Goal: Complete application form: Complete application form

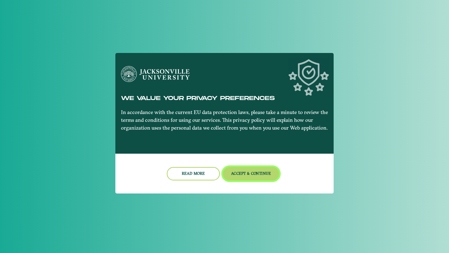
click at [244, 177] on button "Accept & Continue" at bounding box center [251, 173] width 56 height 13
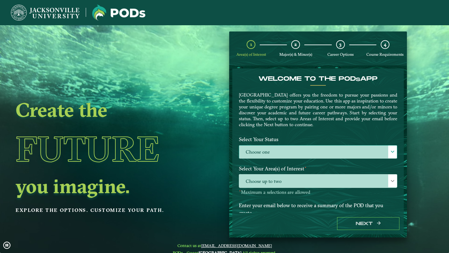
click at [292, 154] on label "Choose one" at bounding box center [318, 152] width 158 height 13
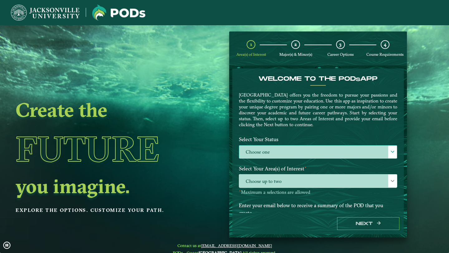
scroll to position [3, 26]
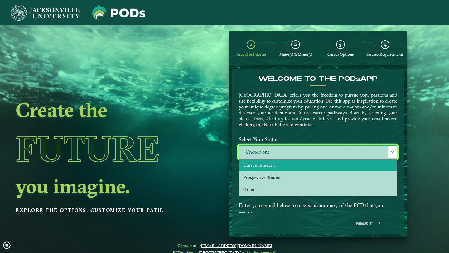
click at [283, 163] on li "Current Student" at bounding box center [317, 165] width 157 height 12
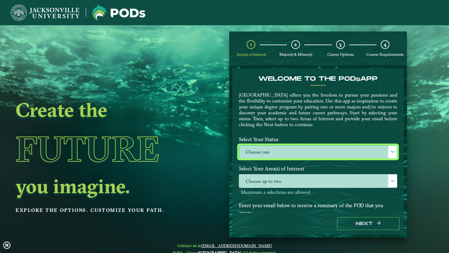
select select "[object Object]"
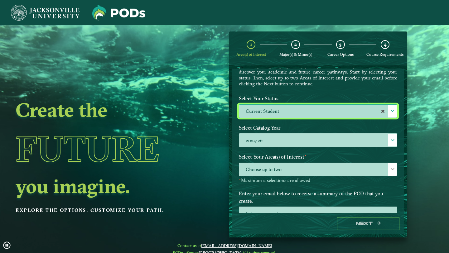
scroll to position [51, 0]
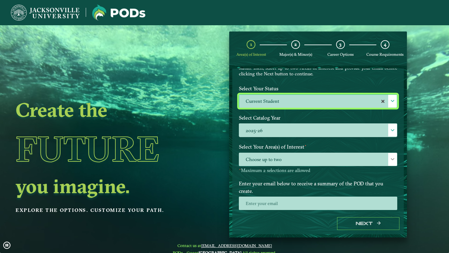
click at [281, 139] on div "Select Catalog Year 2025-26 2025-26" at bounding box center [318, 126] width 168 height 29
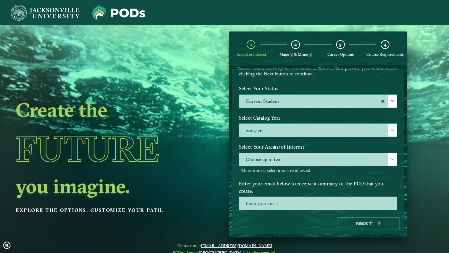
click at [280, 134] on label "2025-26" at bounding box center [318, 130] width 158 height 13
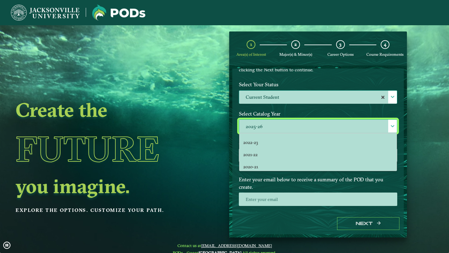
scroll to position [0, 0]
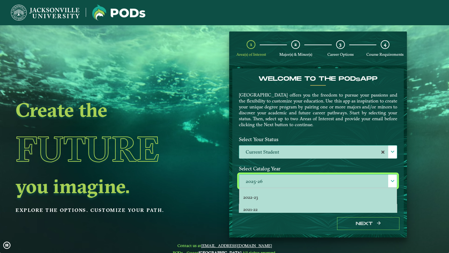
click at [267, 184] on label "2025-26" at bounding box center [318, 181] width 158 height 13
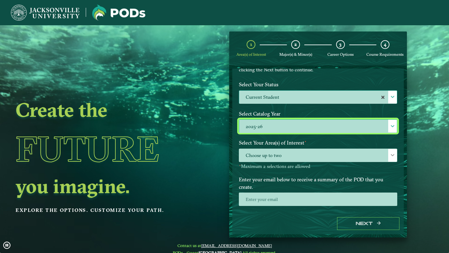
scroll to position [54, 0]
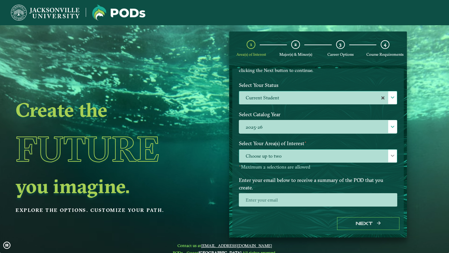
click at [277, 156] on span "Choose up to two" at bounding box center [318, 156] width 158 height 13
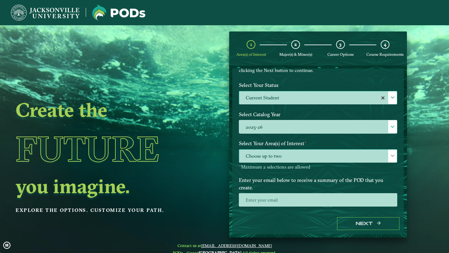
scroll to position [3, 26]
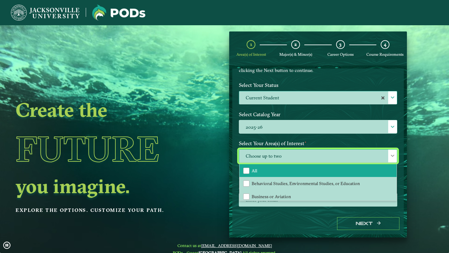
click at [269, 171] on li "All" at bounding box center [317, 170] width 157 height 13
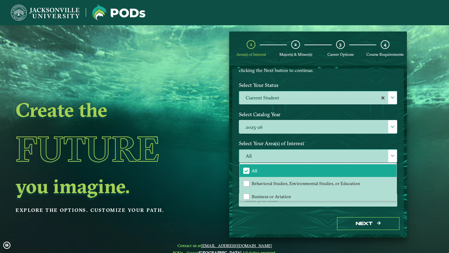
click at [336, 158] on span "All" at bounding box center [318, 156] width 158 height 13
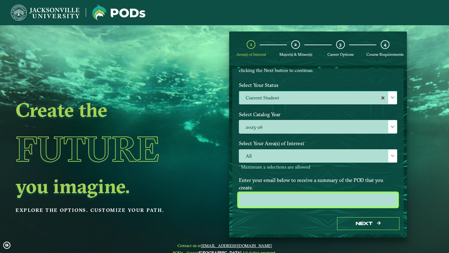
click at [291, 193] on input "email" at bounding box center [318, 199] width 158 height 13
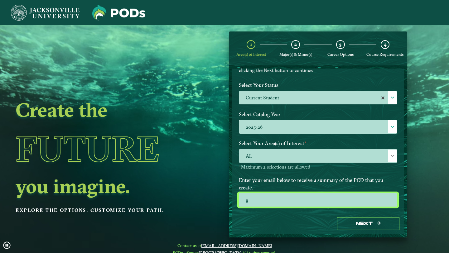
type input "[EMAIL_ADDRESS][DOMAIN_NAME]"
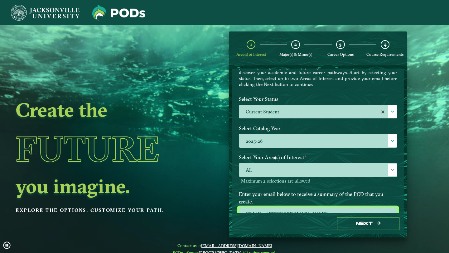
scroll to position [55, 0]
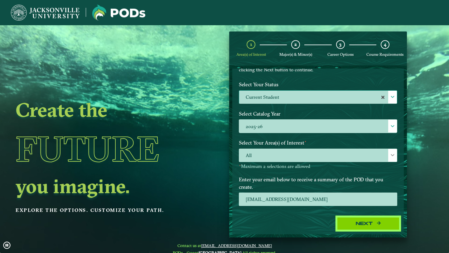
click at [358, 224] on button "Next" at bounding box center [368, 223] width 62 height 13
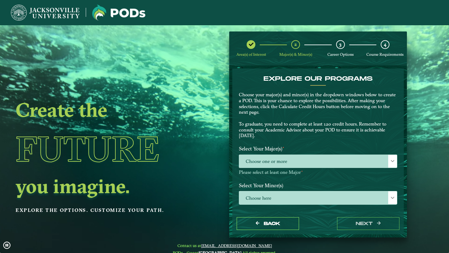
click at [298, 154] on div "Select Your Major(s) ⋆ Choose one or more Please select at least one Major ⋆" at bounding box center [318, 161] width 168 height 37
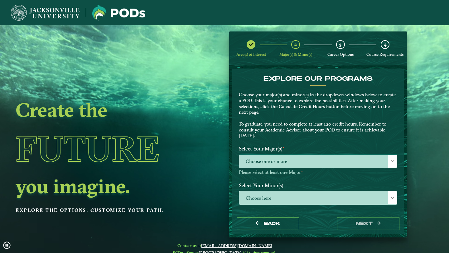
click at [299, 156] on span "Choose one or more" at bounding box center [318, 161] width 158 height 13
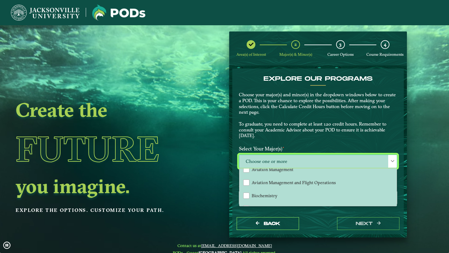
scroll to position [71, 0]
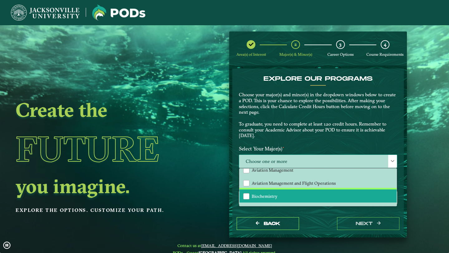
click at [278, 196] on li "Biochemistry" at bounding box center [317, 196] width 157 height 13
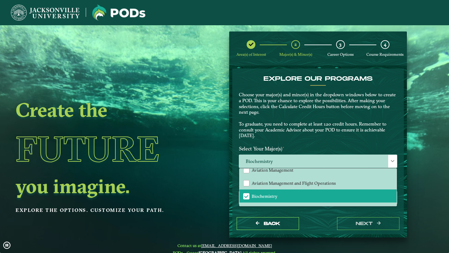
click at [345, 211] on div "EXPLORE OUR PROGRAMS Choose your major(s) and minor(s) in the dropdown windows …" at bounding box center [318, 182] width 158 height 215
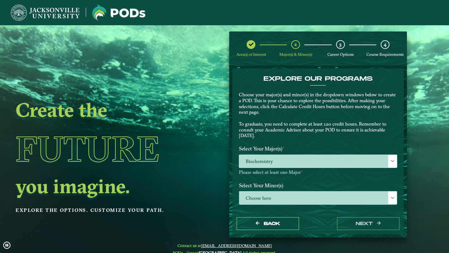
click at [293, 195] on span "Choose here" at bounding box center [318, 197] width 158 height 13
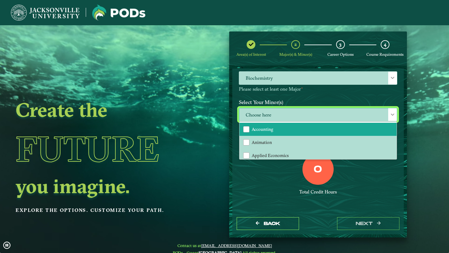
scroll to position [0, 0]
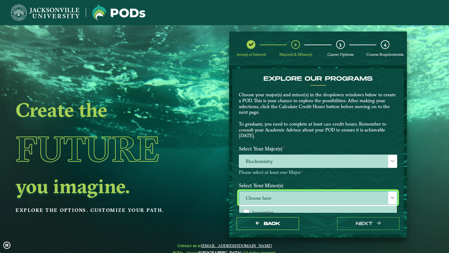
click at [277, 185] on label "Select Your Minor(s)" at bounding box center [318, 186] width 168 height 12
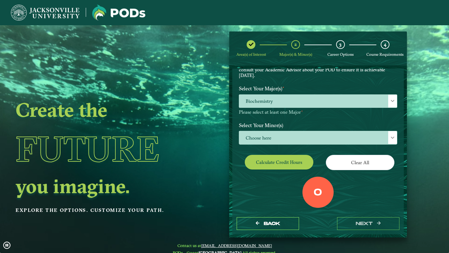
scroll to position [48, 0]
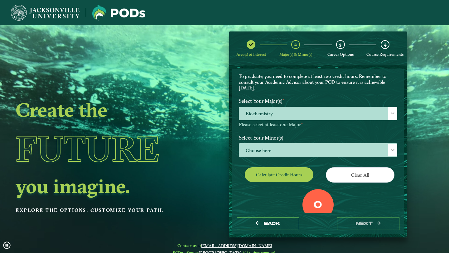
click at [358, 216] on div "Back next" at bounding box center [317, 224] width 171 height 22
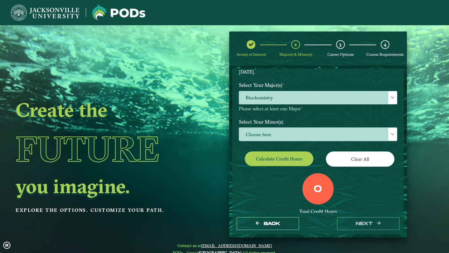
scroll to position [82, 0]
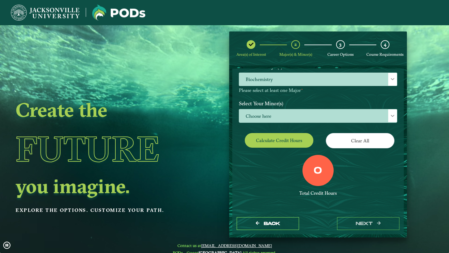
click at [288, 150] on div "Calculate credit hours" at bounding box center [276, 141] width 84 height 17
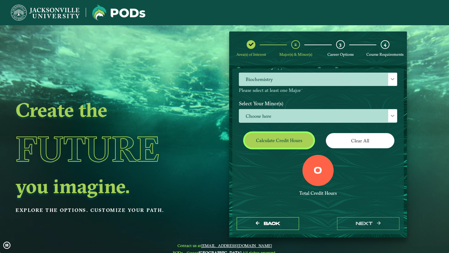
click at [287, 147] on button "Calculate credit hours" at bounding box center [279, 140] width 69 height 15
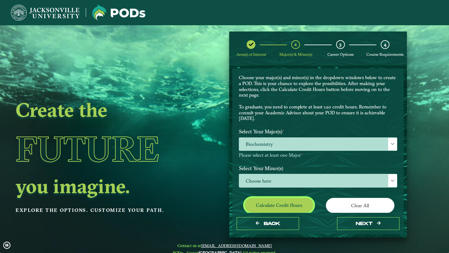
scroll to position [29, 0]
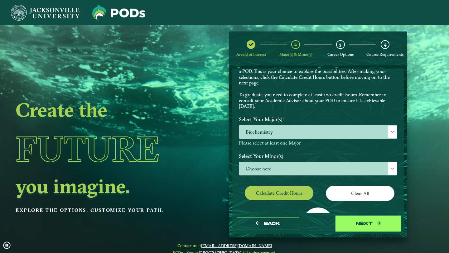
click at [356, 224] on button "next" at bounding box center [368, 223] width 62 height 13
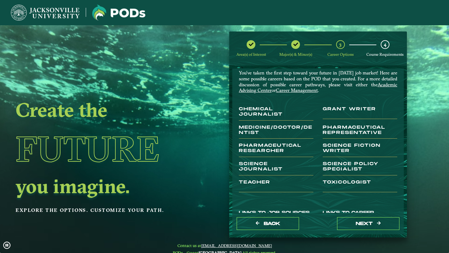
scroll to position [0, 0]
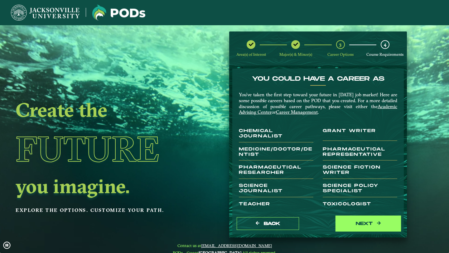
click at [352, 224] on button "next" at bounding box center [368, 223] width 62 height 13
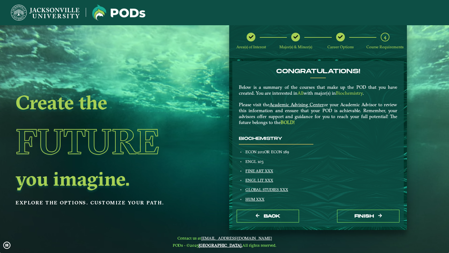
click at [338, 37] on icon at bounding box center [340, 37] width 5 height 5
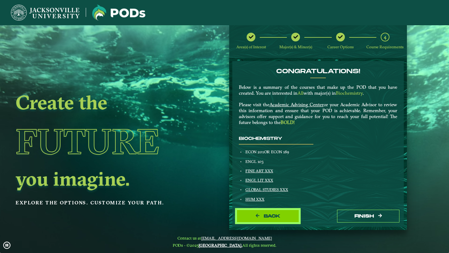
click at [284, 219] on button "Back" at bounding box center [268, 216] width 62 height 13
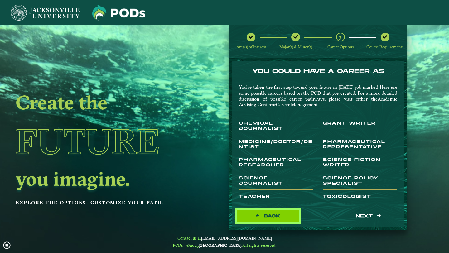
click at [288, 213] on button "Back" at bounding box center [268, 216] width 62 height 13
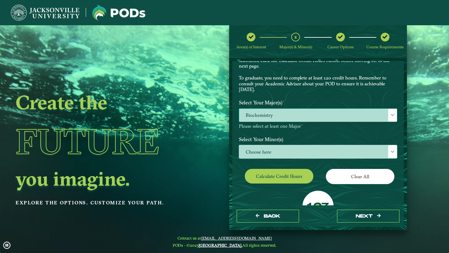
scroll to position [64, 0]
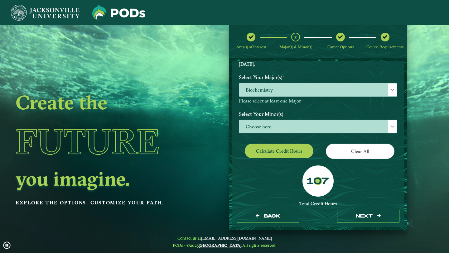
click at [300, 133] on p-multiselect "Choose here" at bounding box center [318, 132] width 158 height 6
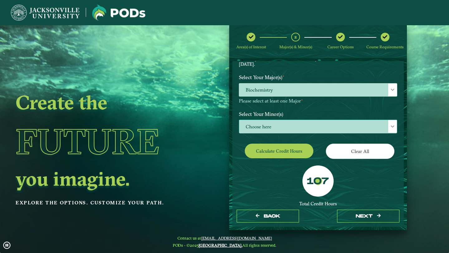
click at [294, 130] on span "Choose here" at bounding box center [318, 126] width 158 height 13
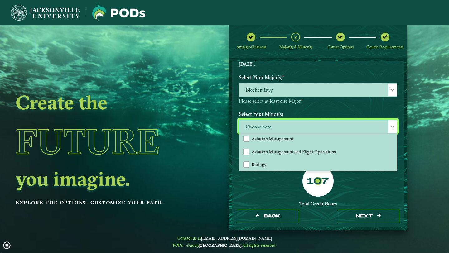
scroll to position [66, 0]
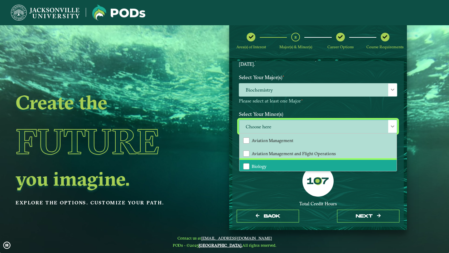
click at [267, 166] on li "Biology" at bounding box center [317, 166] width 157 height 13
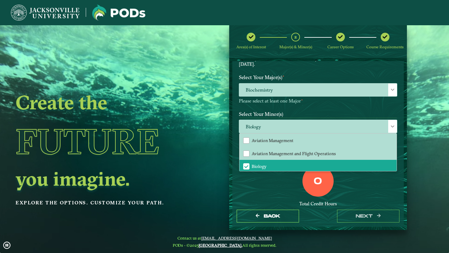
click at [303, 188] on div "0" at bounding box center [317, 181] width 31 height 31
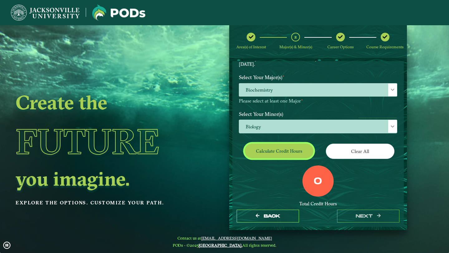
click at [273, 153] on button "Calculate credit hours" at bounding box center [279, 151] width 69 height 15
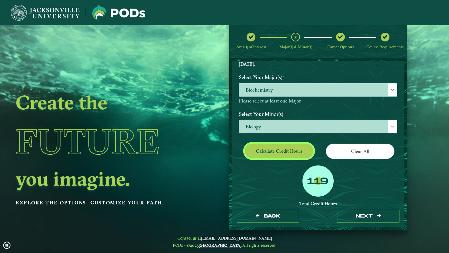
scroll to position [65, 0]
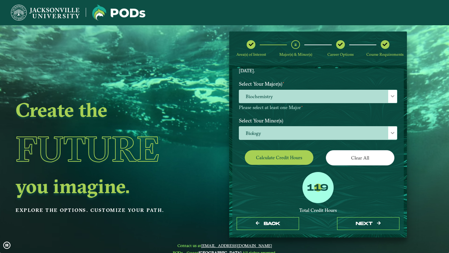
click at [319, 189] on label "119" at bounding box center [317, 188] width 21 height 12
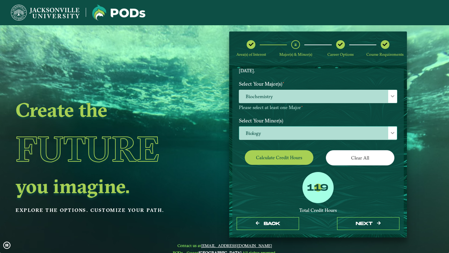
click at [280, 134] on span "Biology" at bounding box center [318, 133] width 158 height 13
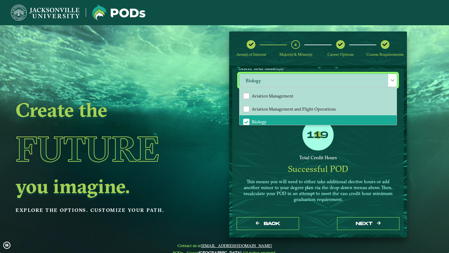
scroll to position [63, 0]
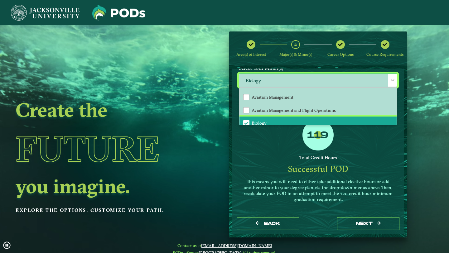
click at [262, 118] on li "Biology" at bounding box center [317, 123] width 157 height 13
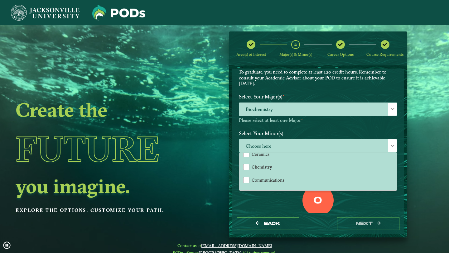
scroll to position [135, 0]
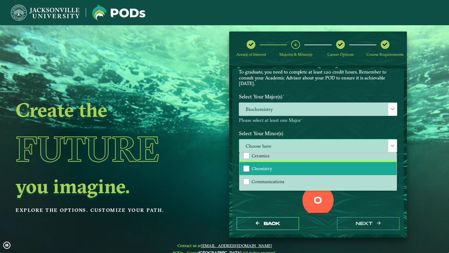
click at [264, 166] on span "Chemistry" at bounding box center [262, 169] width 21 height 6
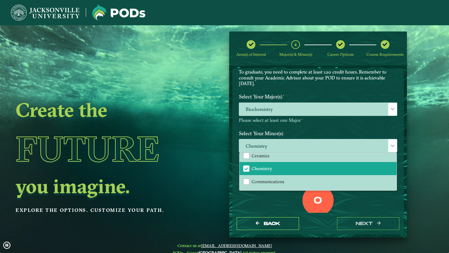
click at [259, 208] on div "0 Total Credit Hours" at bounding box center [318, 211] width 168 height 53
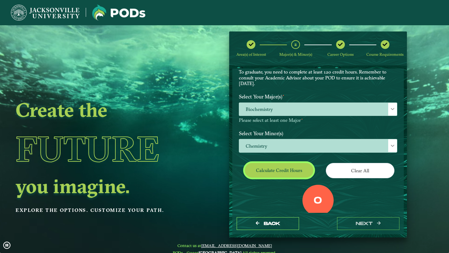
click at [270, 177] on button "Calculate credit hours" at bounding box center [279, 170] width 69 height 15
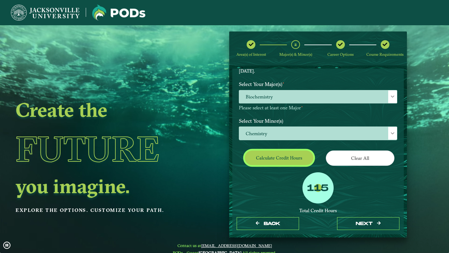
scroll to position [65, 0]
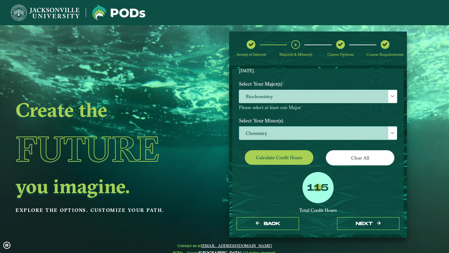
click at [269, 132] on span "Chemistry" at bounding box center [318, 133] width 158 height 13
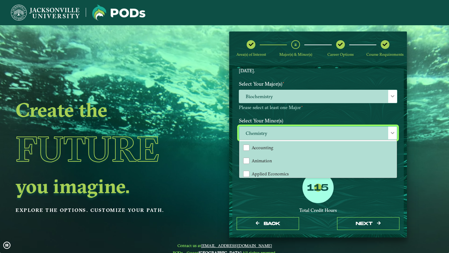
click at [273, 132] on span "Chemistry" at bounding box center [318, 133] width 158 height 13
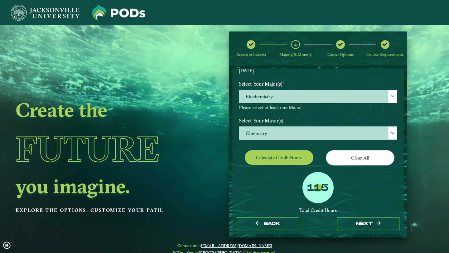
click at [274, 130] on span "Chemistry" at bounding box center [318, 133] width 158 height 13
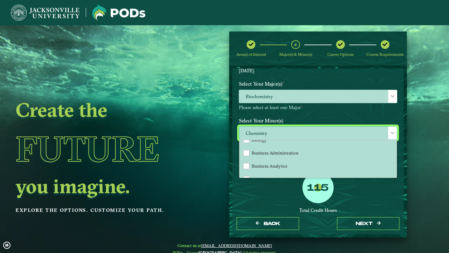
scroll to position [90, 0]
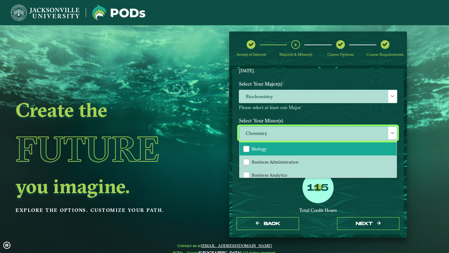
click at [269, 152] on li "Biology" at bounding box center [317, 148] width 157 height 13
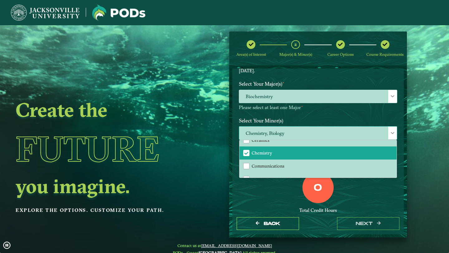
scroll to position [130, 0]
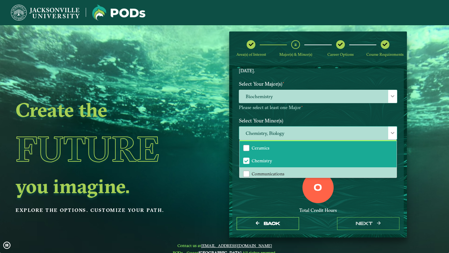
click at [268, 152] on li "Ceramics" at bounding box center [317, 147] width 157 height 13
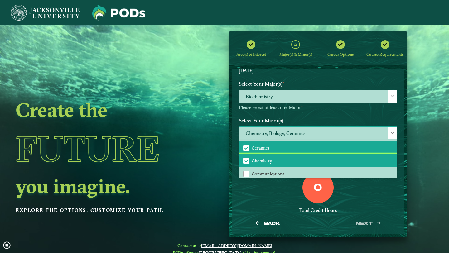
click at [268, 158] on span "Chemistry" at bounding box center [262, 161] width 21 height 6
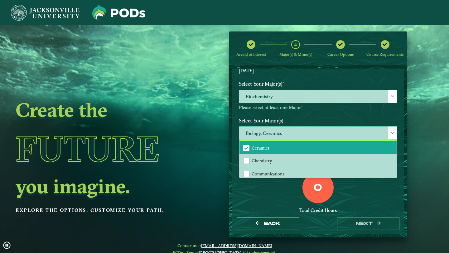
click at [266, 147] on span "Ceramics" at bounding box center [261, 148] width 18 height 6
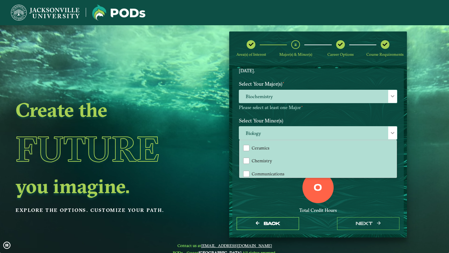
click at [261, 193] on div "0 Total Credit Hours" at bounding box center [318, 198] width 168 height 53
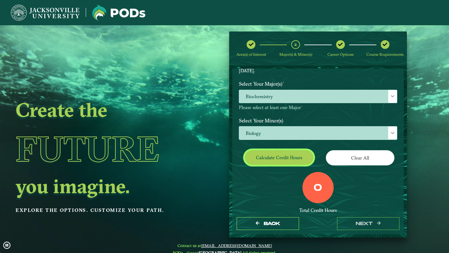
click at [268, 163] on button "Calculate credit hours" at bounding box center [279, 157] width 69 height 15
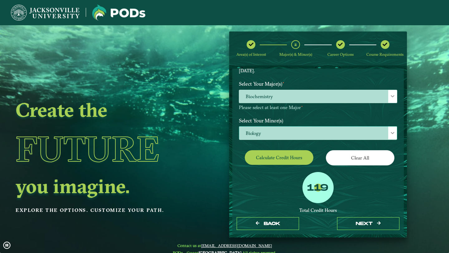
click at [260, 131] on span "Biology" at bounding box center [318, 133] width 158 height 13
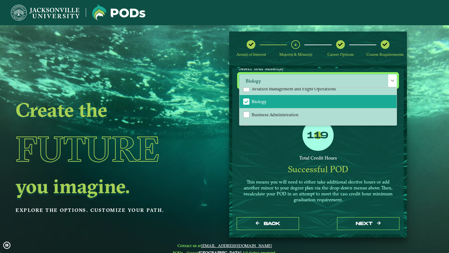
scroll to position [80, 0]
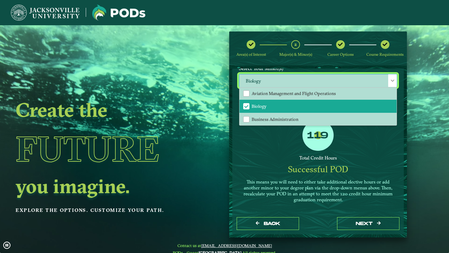
click at [264, 157] on div "Total Credit Hours" at bounding box center [318, 158] width 158 height 6
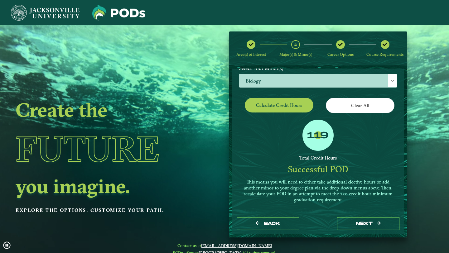
click at [259, 80] on span "Biology" at bounding box center [318, 80] width 158 height 13
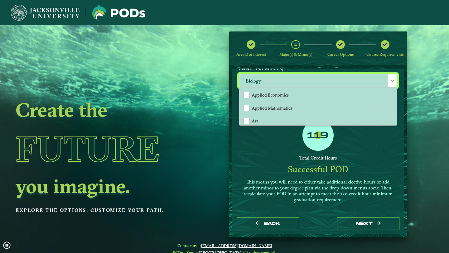
scroll to position [69, 0]
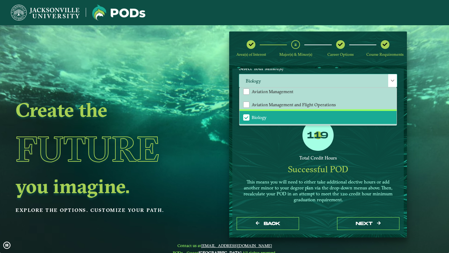
click at [256, 115] on span "Biology" at bounding box center [259, 118] width 15 height 6
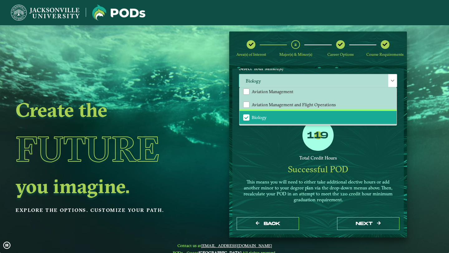
scroll to position [83, 0]
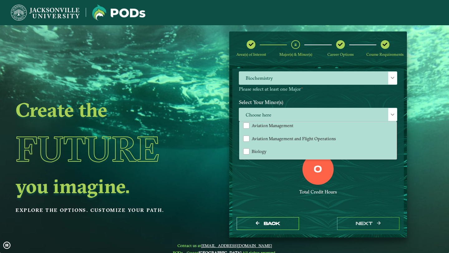
click at [258, 204] on div at bounding box center [318, 203] width 158 height 4
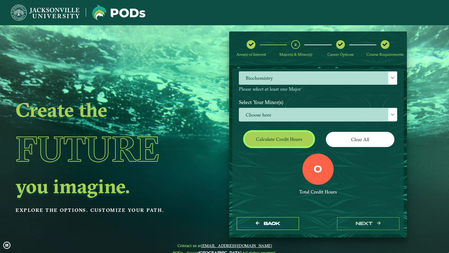
click at [267, 142] on button "Calculate credit hours" at bounding box center [279, 139] width 69 height 15
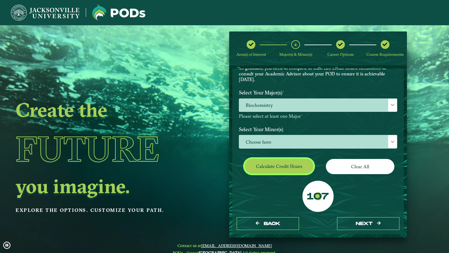
scroll to position [55, 0]
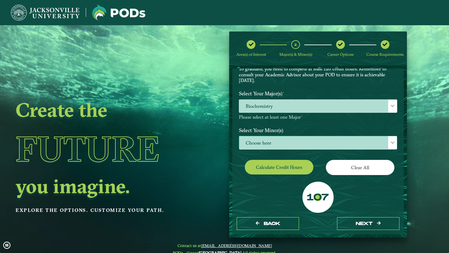
click at [279, 148] on span "Choose here" at bounding box center [318, 142] width 158 height 13
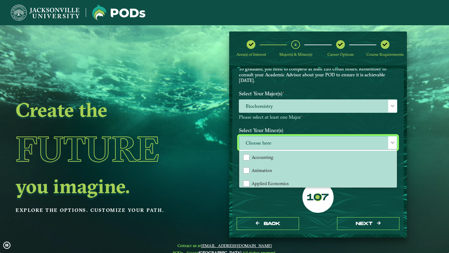
click at [294, 146] on span "Choose here" at bounding box center [318, 142] width 158 height 13
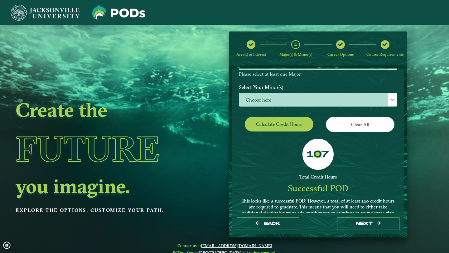
scroll to position [98, 0]
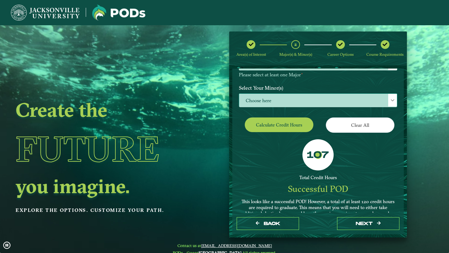
click at [278, 99] on span "Choose here" at bounding box center [318, 100] width 158 height 13
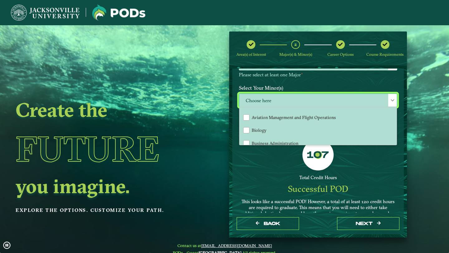
scroll to position [78, 0]
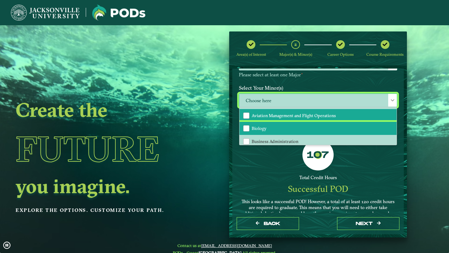
click at [276, 128] on li "Biology" at bounding box center [317, 128] width 157 height 13
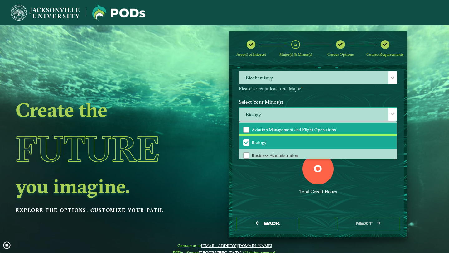
scroll to position [83, 0]
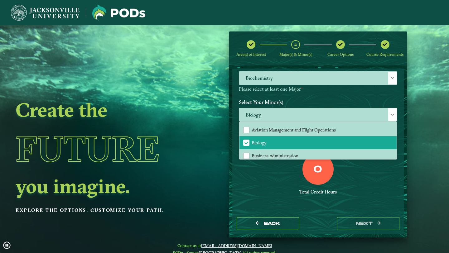
click at [263, 182] on div "0 Total Credit Hours" at bounding box center [318, 180] width 168 height 53
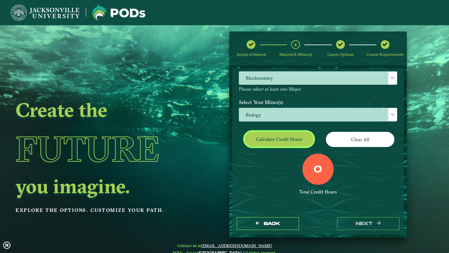
click at [271, 141] on button "Calculate credit hours" at bounding box center [279, 139] width 69 height 15
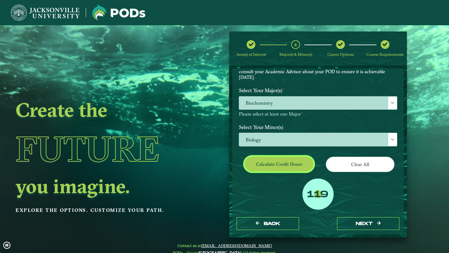
scroll to position [70, 0]
